Goal: Entertainment & Leisure: Consume media (video, audio)

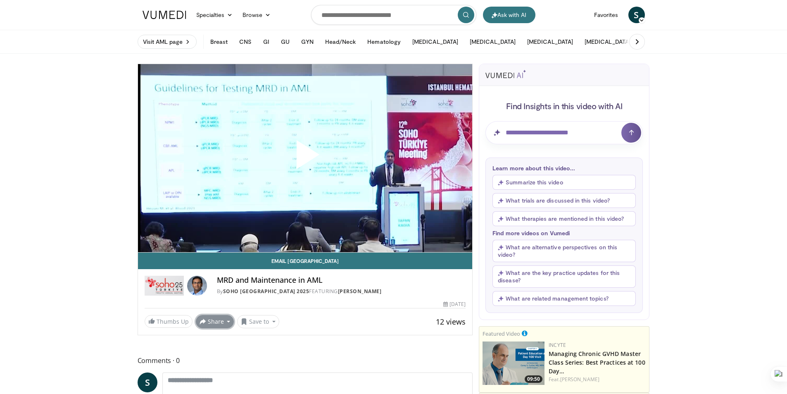
click at [226, 323] on button "Share" at bounding box center [215, 321] width 38 height 13
click at [305, 158] on span "Video Player" at bounding box center [305, 158] width 0 height 0
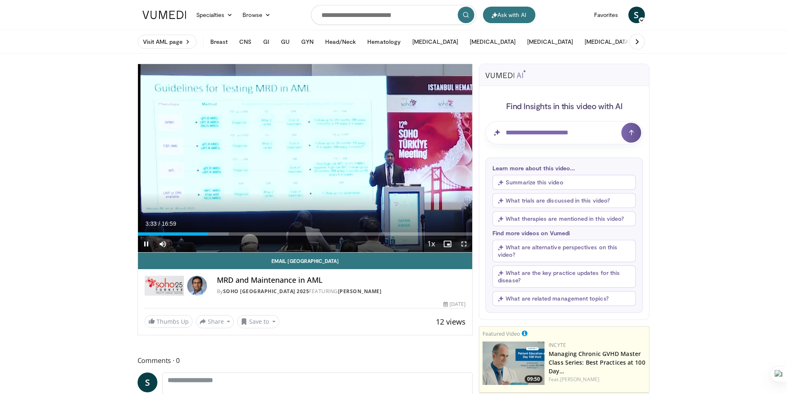
click at [467, 244] on span "Video Player" at bounding box center [464, 244] width 17 height 17
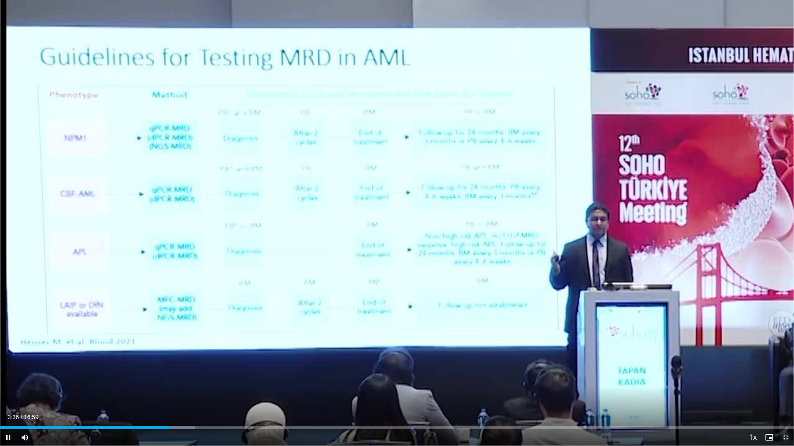
click at [784, 393] on span "Video Player" at bounding box center [785, 437] width 17 height 17
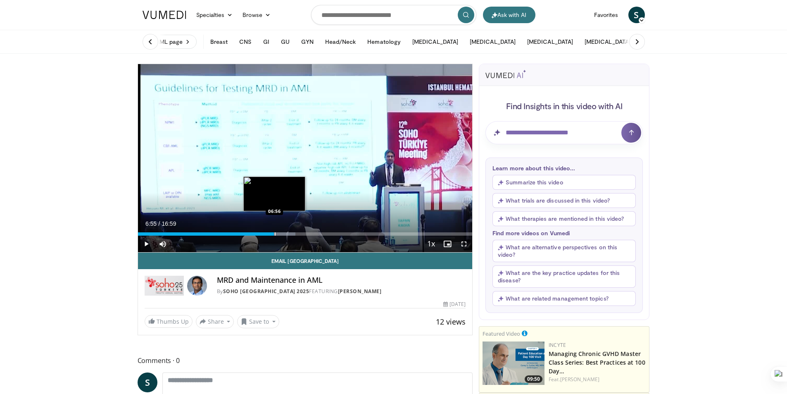
click at [275, 233] on div "Progress Bar" at bounding box center [275, 233] width 1 height 3
click at [270, 234] on div "Progress Bar" at bounding box center [270, 233] width 1 height 3
drag, startPoint x: 466, startPoint y: 245, endPoint x: 462, endPoint y: 283, distance: 38.7
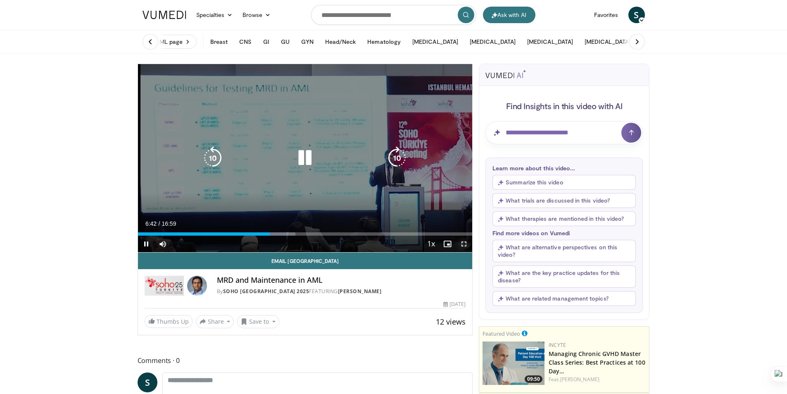
click at [465, 245] on span "Video Player" at bounding box center [464, 244] width 17 height 17
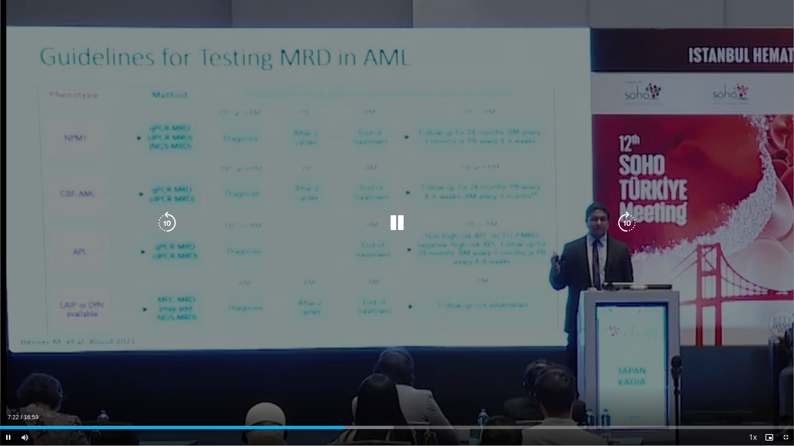
click at [398, 222] on icon "Video Player" at bounding box center [396, 223] width 23 height 23
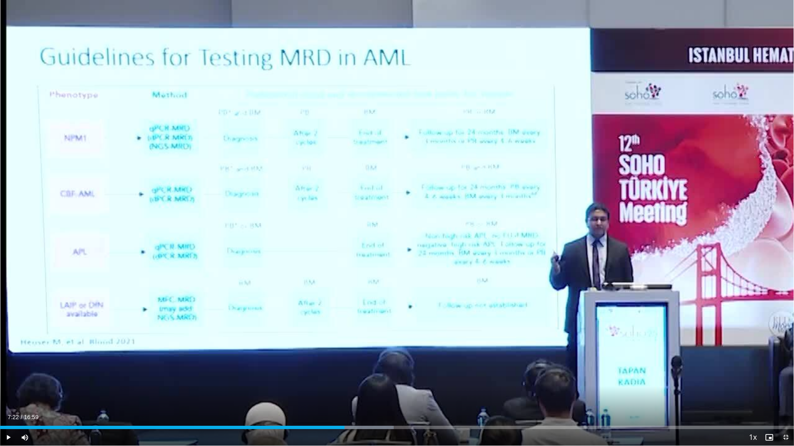
click at [786, 393] on span "Video Player" at bounding box center [785, 437] width 17 height 17
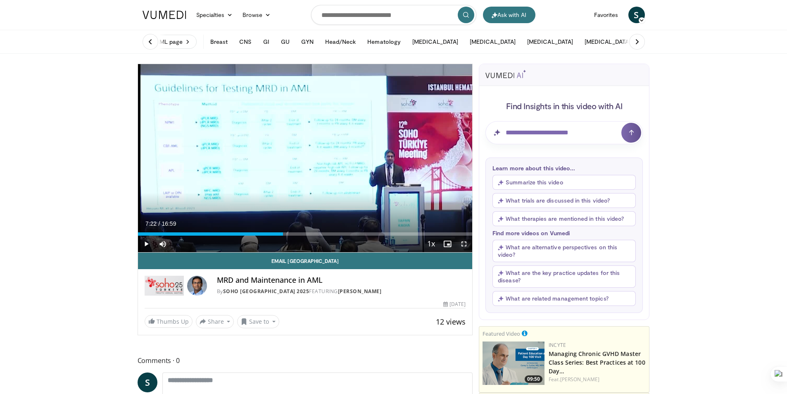
click at [463, 244] on span "Video Player" at bounding box center [464, 244] width 17 height 17
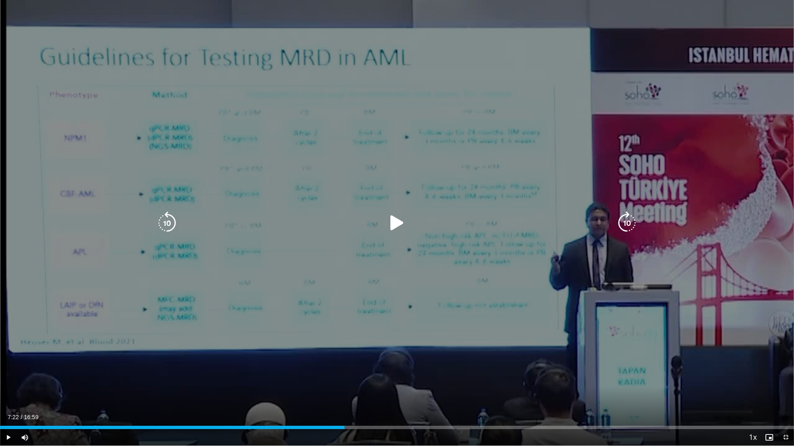
click at [397, 227] on icon "Video Player" at bounding box center [396, 223] width 23 height 23
drag, startPoint x: 395, startPoint y: 222, endPoint x: 382, endPoint y: 224, distance: 13.5
click at [395, 222] on icon "Video Player" at bounding box center [396, 223] width 23 height 23
click at [400, 226] on icon "Video Player" at bounding box center [396, 223] width 23 height 23
click at [401, 222] on icon "Video Player" at bounding box center [396, 223] width 23 height 23
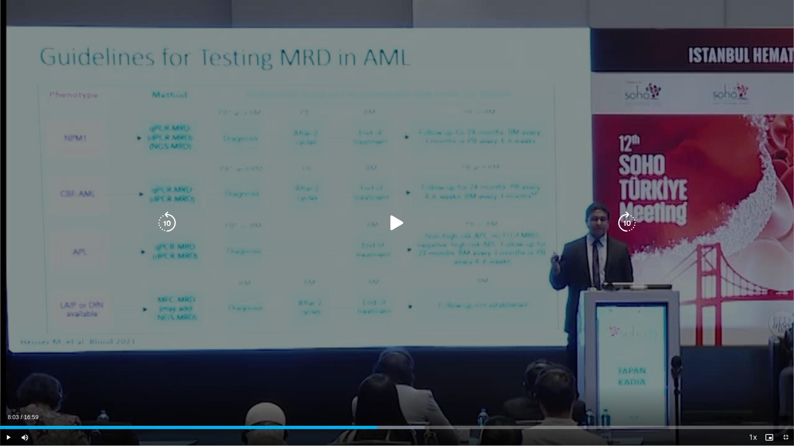
click at [297, 390] on div "10 seconds Tap to unmute" at bounding box center [397, 223] width 794 height 446
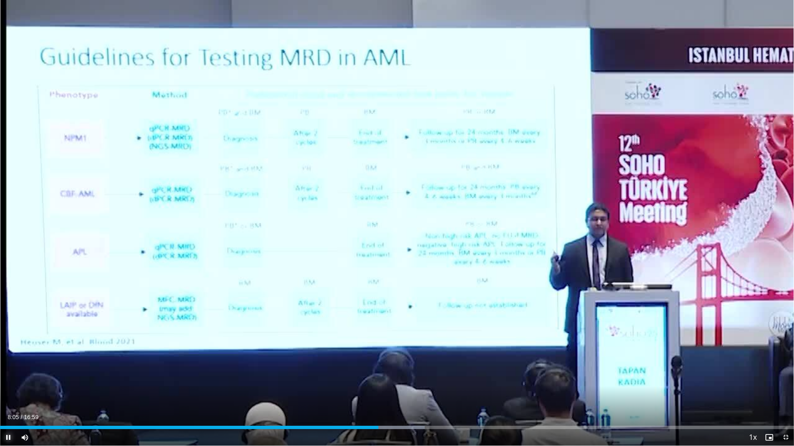
click at [5, 393] on span "Video Player" at bounding box center [8, 437] width 17 height 17
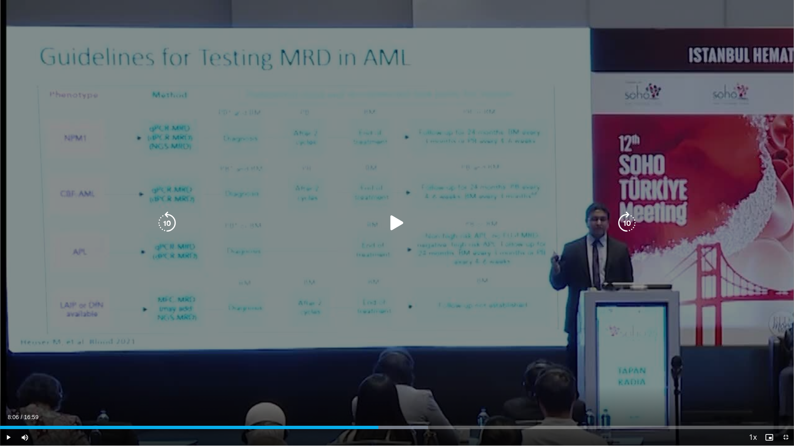
click at [395, 225] on icon "Video Player" at bounding box center [396, 223] width 23 height 23
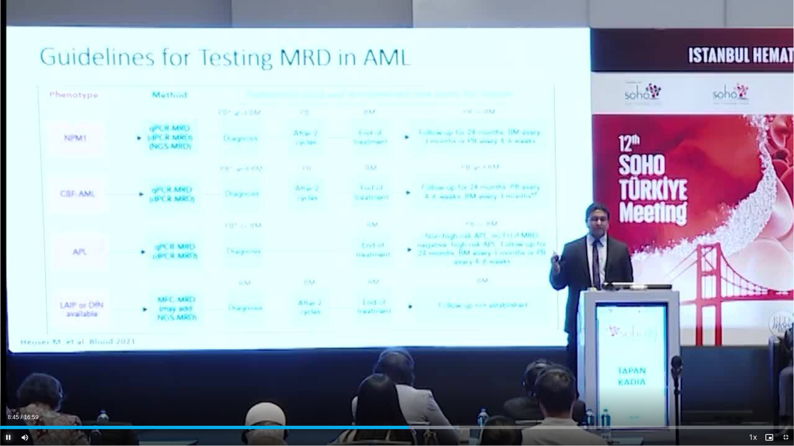
click at [11, 393] on span "Video Player" at bounding box center [8, 437] width 17 height 17
click at [7, 393] on span "Video Player" at bounding box center [8, 437] width 17 height 17
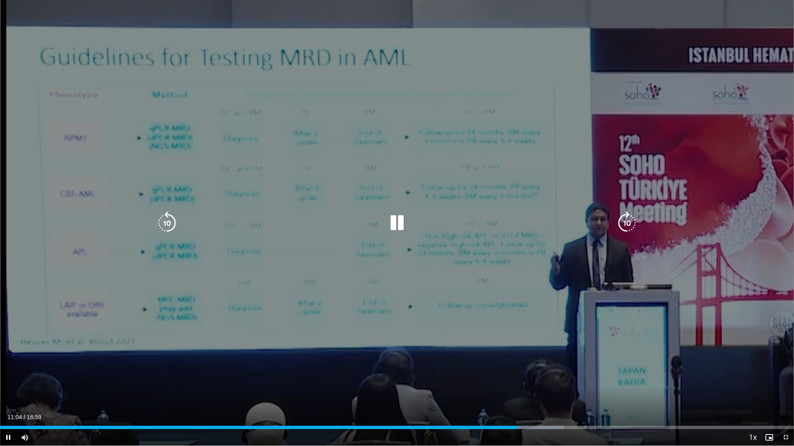
click at [158, 217] on icon "Video Player" at bounding box center [166, 223] width 23 height 23
click at [162, 220] on icon "Video Player" at bounding box center [166, 223] width 23 height 23
click at [168, 221] on icon "Video Player" at bounding box center [166, 223] width 23 height 23
click at [400, 221] on icon "Video Player" at bounding box center [396, 223] width 23 height 23
click at [395, 224] on icon "Video Player" at bounding box center [396, 223] width 23 height 23
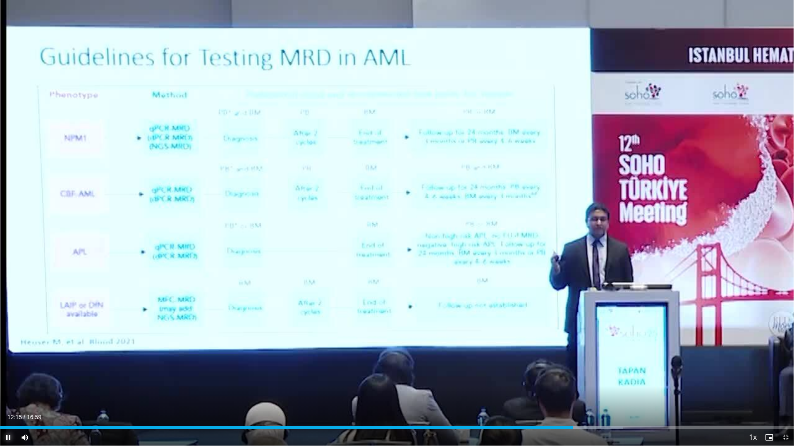
drag, startPoint x: 9, startPoint y: 436, endPoint x: 3, endPoint y: 443, distance: 9.2
click at [8, 393] on span "Video Player" at bounding box center [8, 437] width 17 height 17
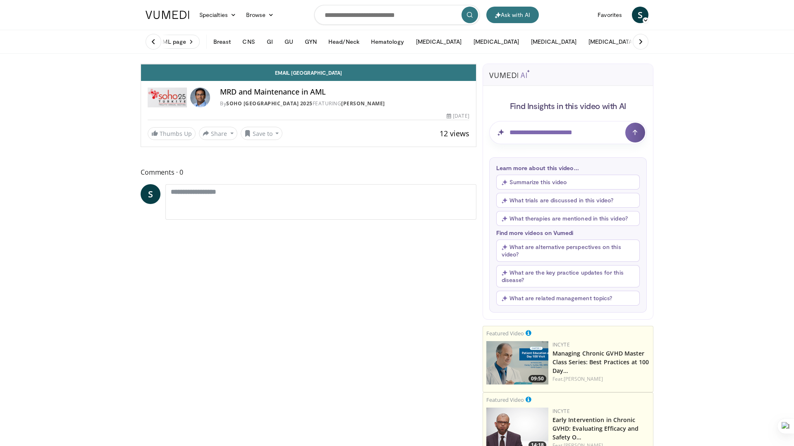
click at [320, 76] on icon "Video Player" at bounding box center [308, 63] width 23 height 23
click at [141, 64] on span "Video Player" at bounding box center [149, 56] width 17 height 17
click at [157, 64] on span "Video Player" at bounding box center [165, 56] width 17 height 17
click at [141, 64] on span "Video Player" at bounding box center [149, 56] width 17 height 17
click at [205, 76] on icon "Video Player" at bounding box center [216, 63] width 23 height 23
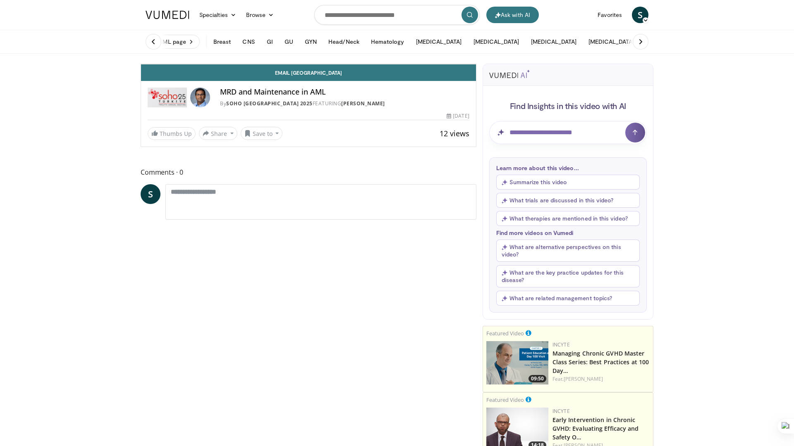
click at [320, 76] on icon "Video Player" at bounding box center [308, 63] width 23 height 23
click at [476, 64] on span "Video Player" at bounding box center [467, 56] width 17 height 17
